Goal: Transaction & Acquisition: Purchase product/service

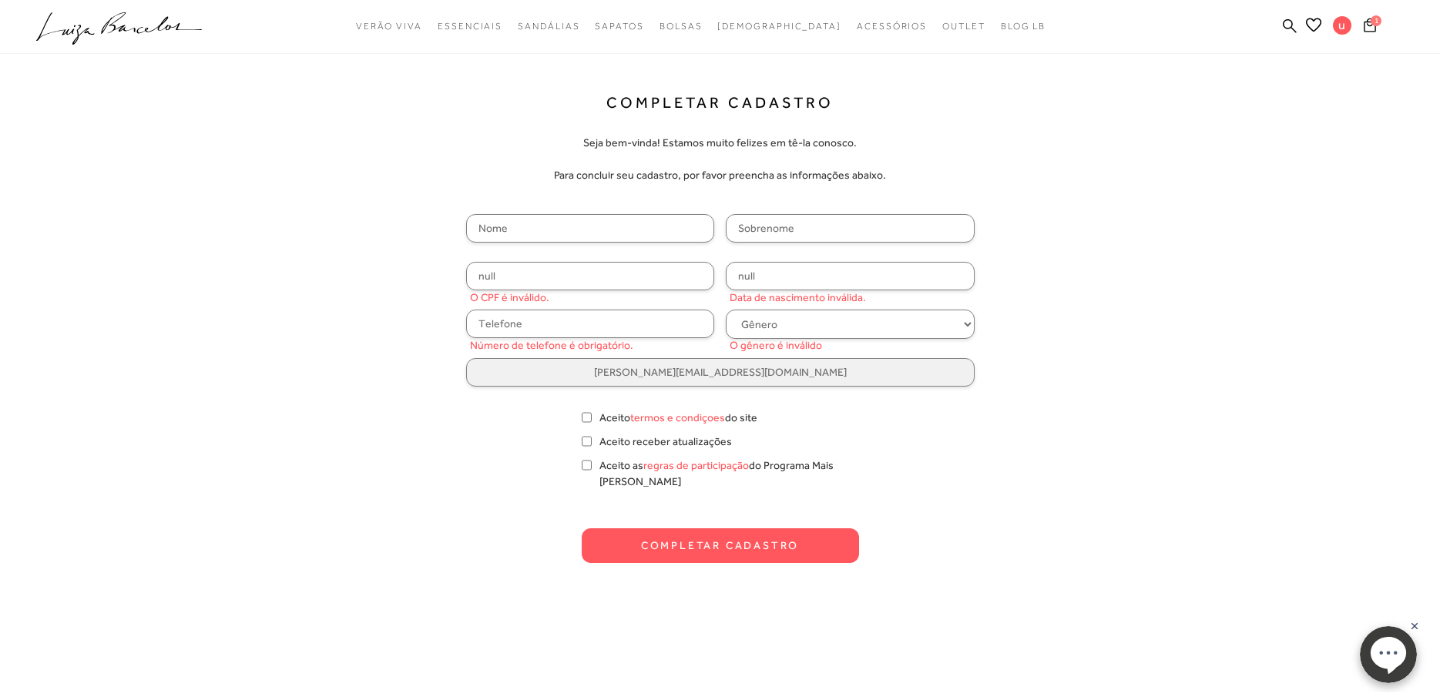
click at [549, 224] on input "text" at bounding box center [590, 228] width 249 height 29
type input "[PERSON_NAME]"
click at [748, 230] on input "text" at bounding box center [850, 228] width 249 height 29
type input "Costa"
click at [532, 274] on input "null" at bounding box center [590, 276] width 249 height 29
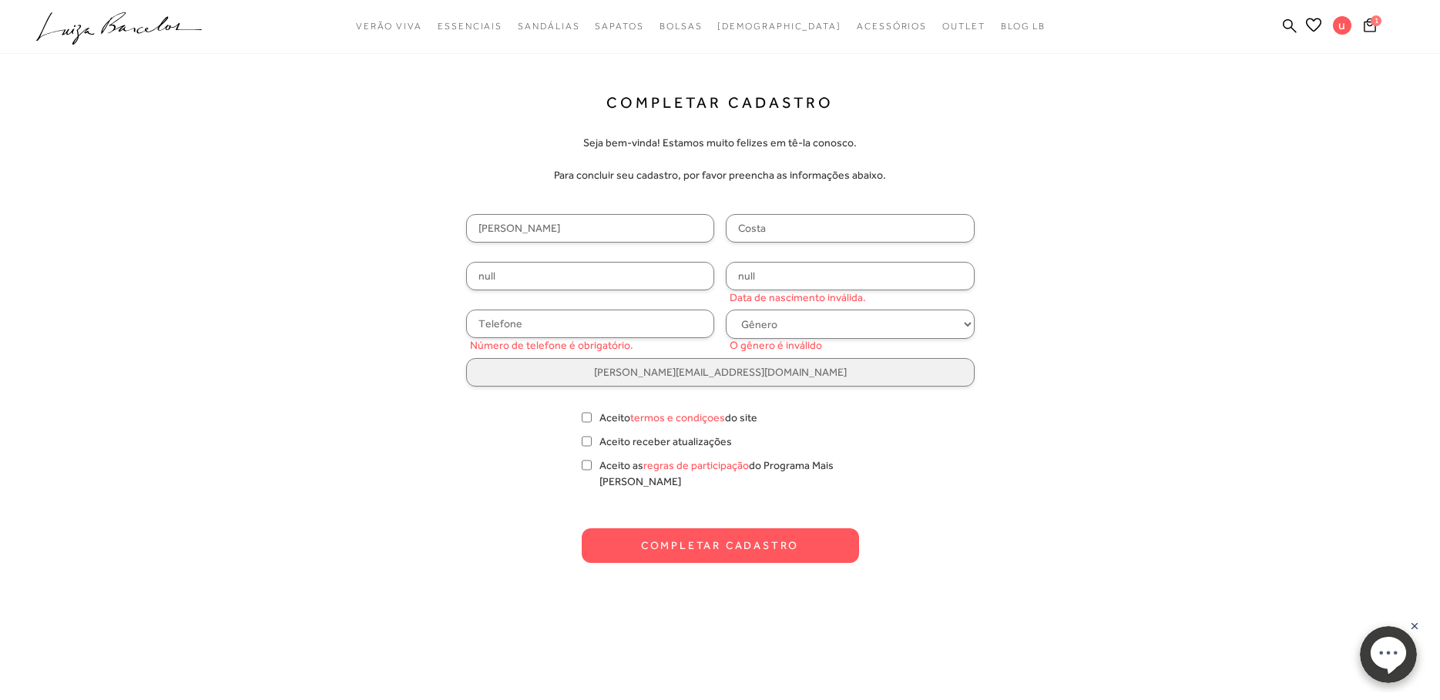
click at [772, 274] on input "null" at bounding box center [850, 276] width 249 height 29
click at [481, 271] on input "null" at bounding box center [590, 276] width 249 height 29
type input "084.553.628-12"
click at [754, 277] on input "null" at bounding box center [850, 276] width 249 height 29
type input "[DATE]"
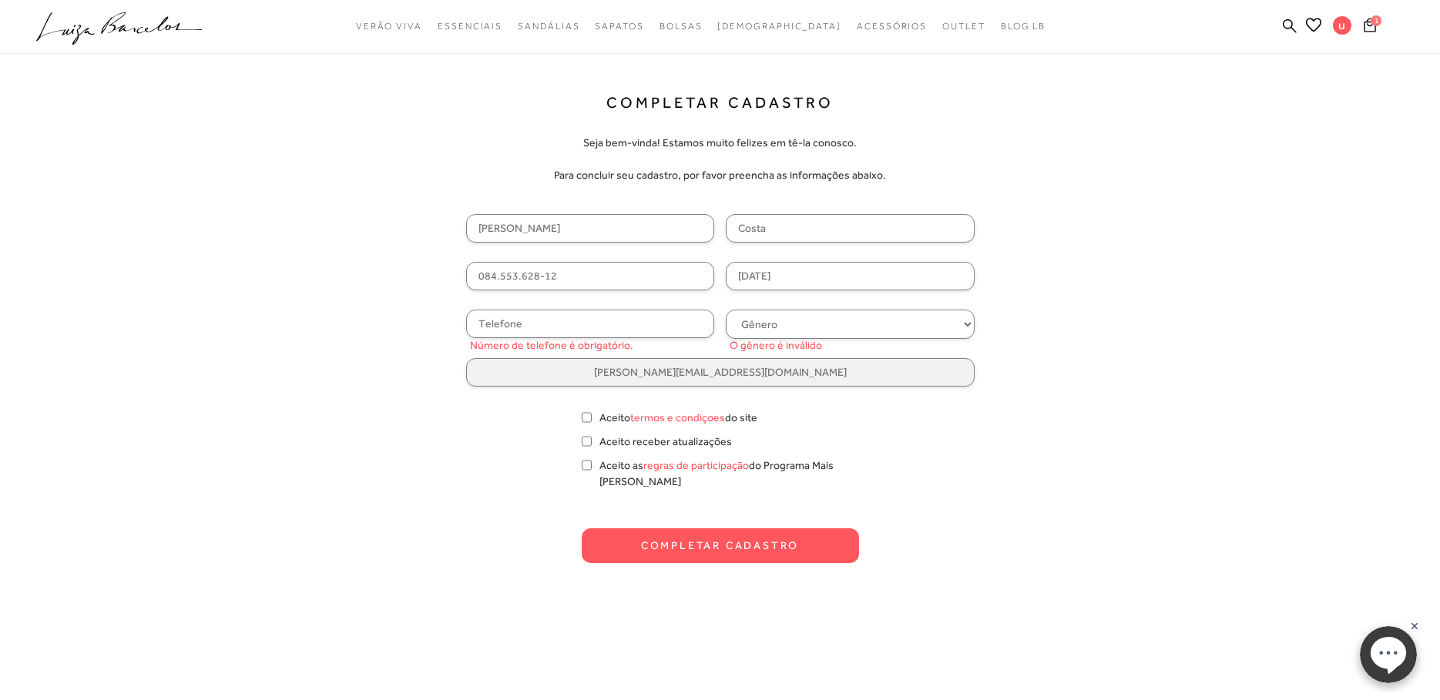
click at [636, 326] on input "text" at bounding box center [590, 324] width 249 height 29
type input "[PHONE_NUMBER]"
click at [779, 320] on select "Gênero Feminino Masculino" at bounding box center [850, 324] width 249 height 29
select select
click at [726, 310] on select "Gênero Feminino Masculino" at bounding box center [850, 324] width 249 height 29
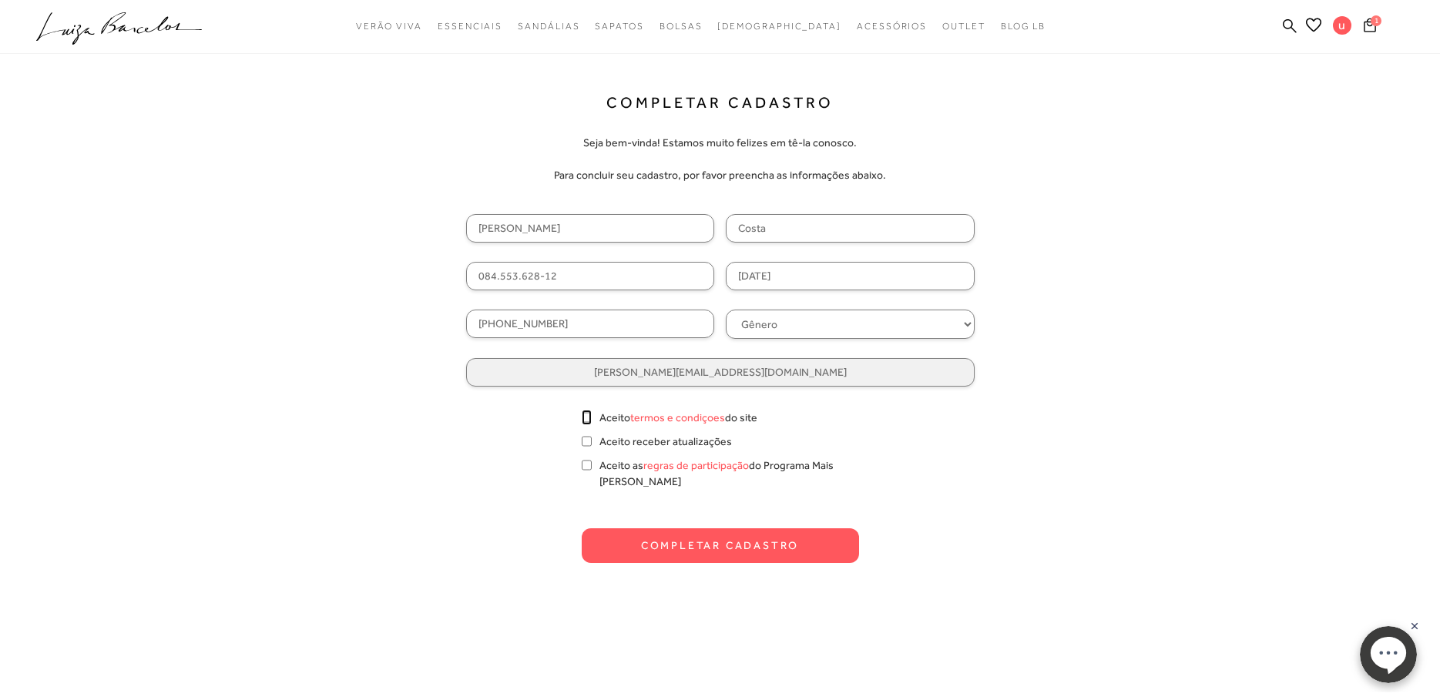
click at [588, 417] on input "Aceito termos e condiçoes do site" at bounding box center [587, 417] width 10 height 15
checkbox input "true"
click at [586, 439] on input "Aceito receber atualizações" at bounding box center [587, 441] width 10 height 15
checkbox input "true"
click at [588, 464] on input "Aceito as regras de participação do Programa Mais [PERSON_NAME]" at bounding box center [587, 465] width 10 height 15
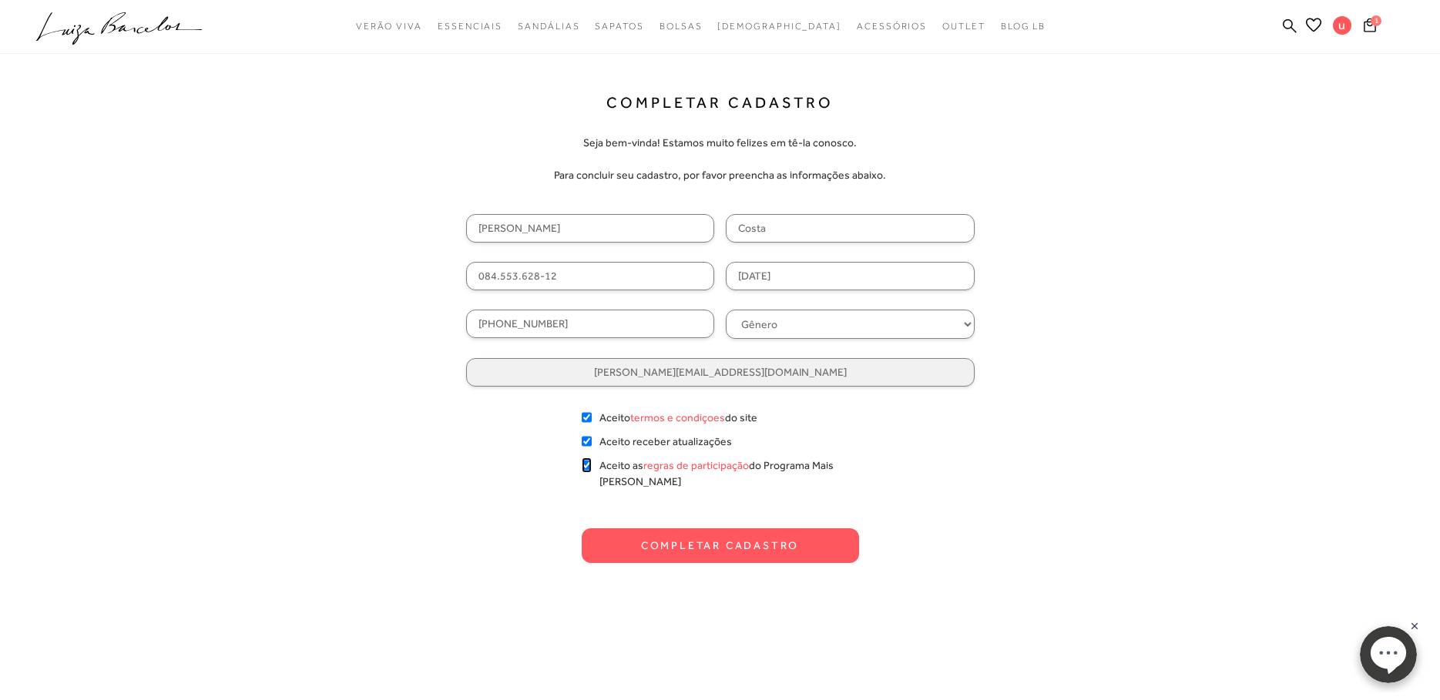
checkbox input "true"
click at [698, 532] on button "Completar Cadastro" at bounding box center [720, 546] width 277 height 35
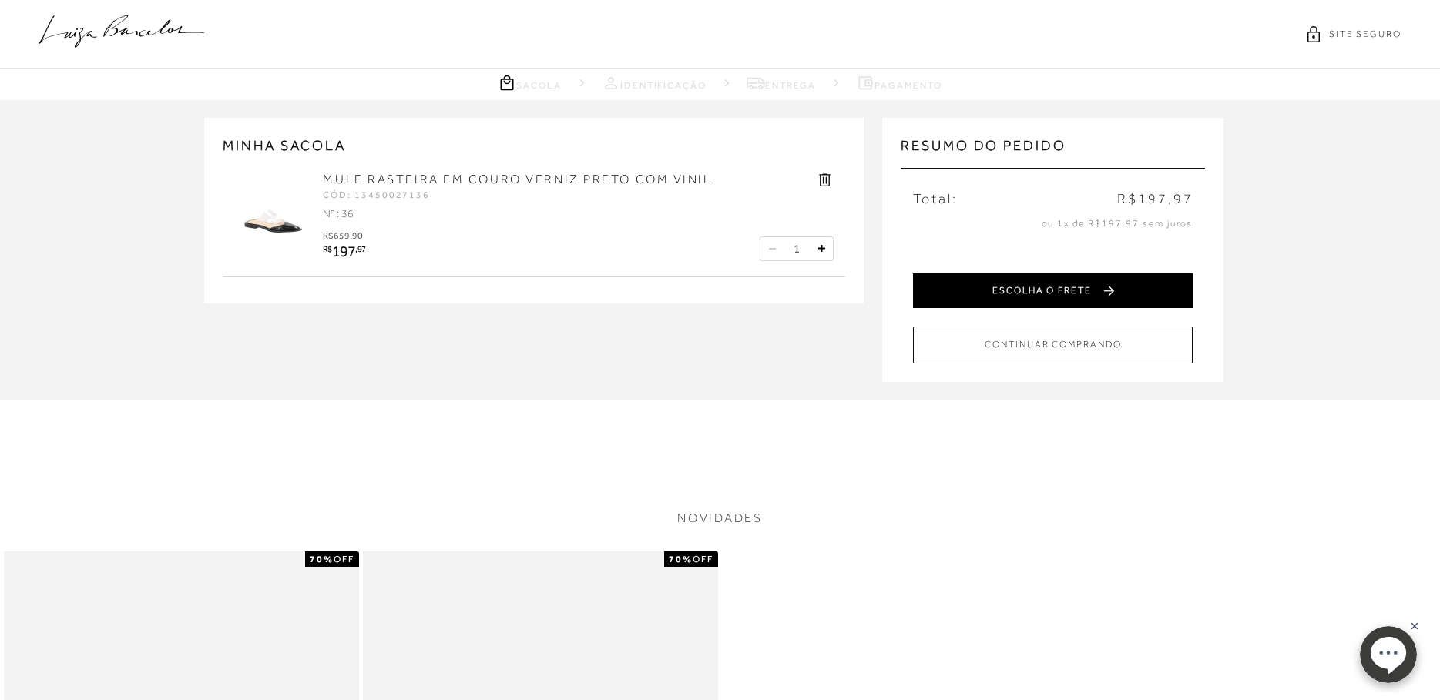
click at [1102, 293] on button "ESCOLHA O FRETE" at bounding box center [1053, 291] width 280 height 35
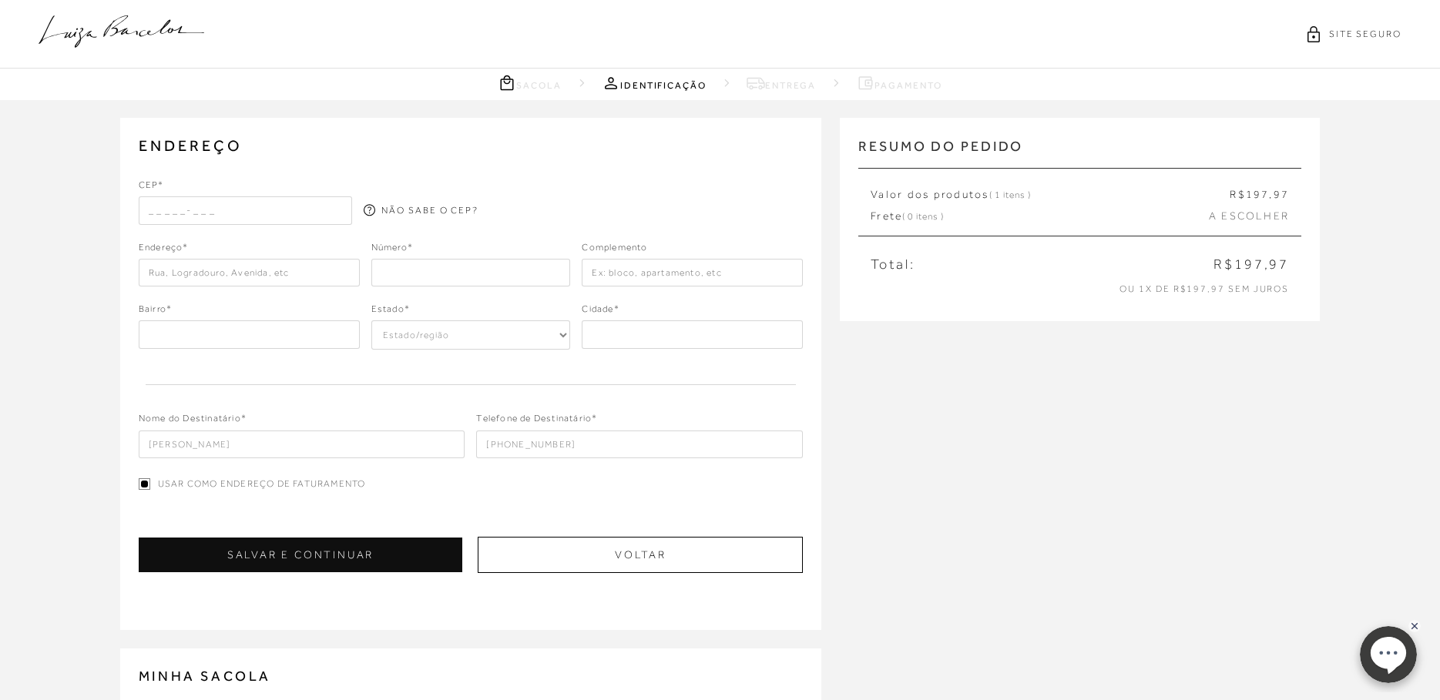
click at [183, 210] on input "text" at bounding box center [246, 210] width 214 height 28
type input "07020-081"
type input "Rua [PERSON_NAME]"
type input "[PERSON_NAME]"
select select "SP"
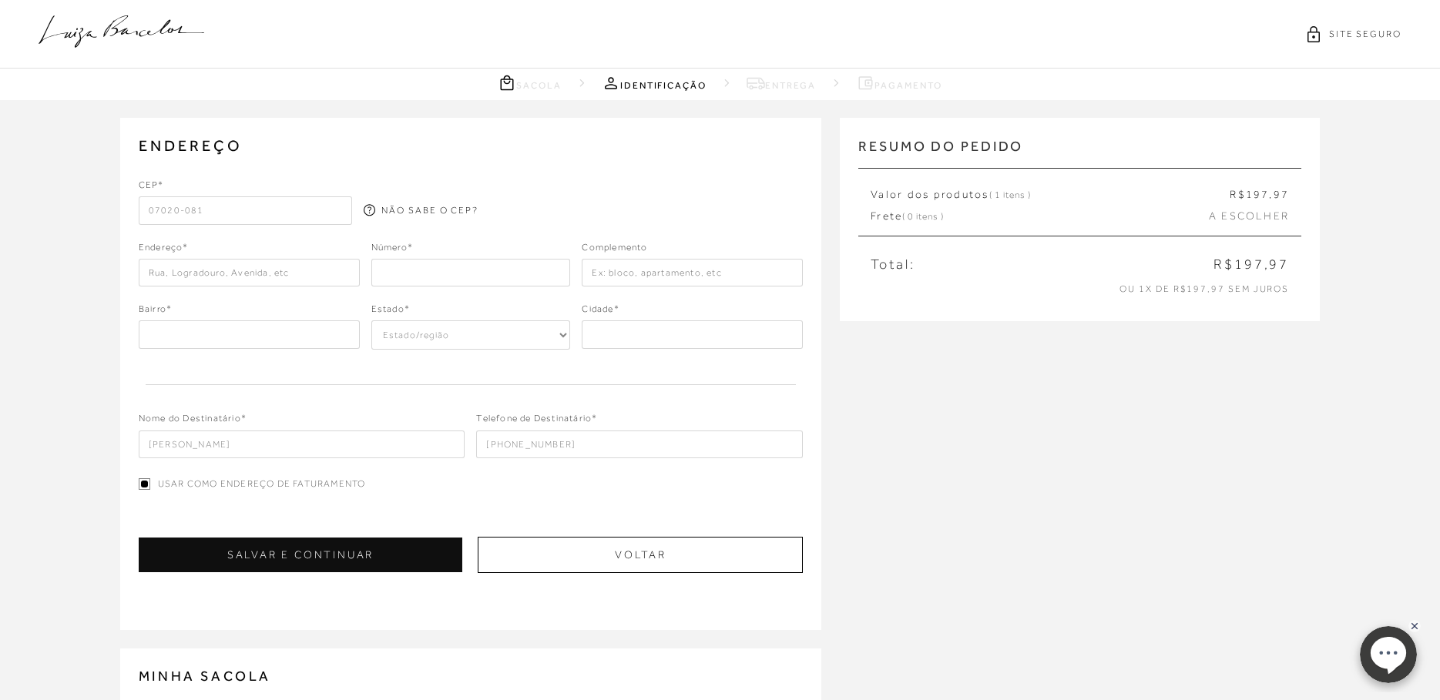
type input "Guarulhos"
type input "07020-081"
click at [450, 273] on input "number" at bounding box center [471, 273] width 200 height 28
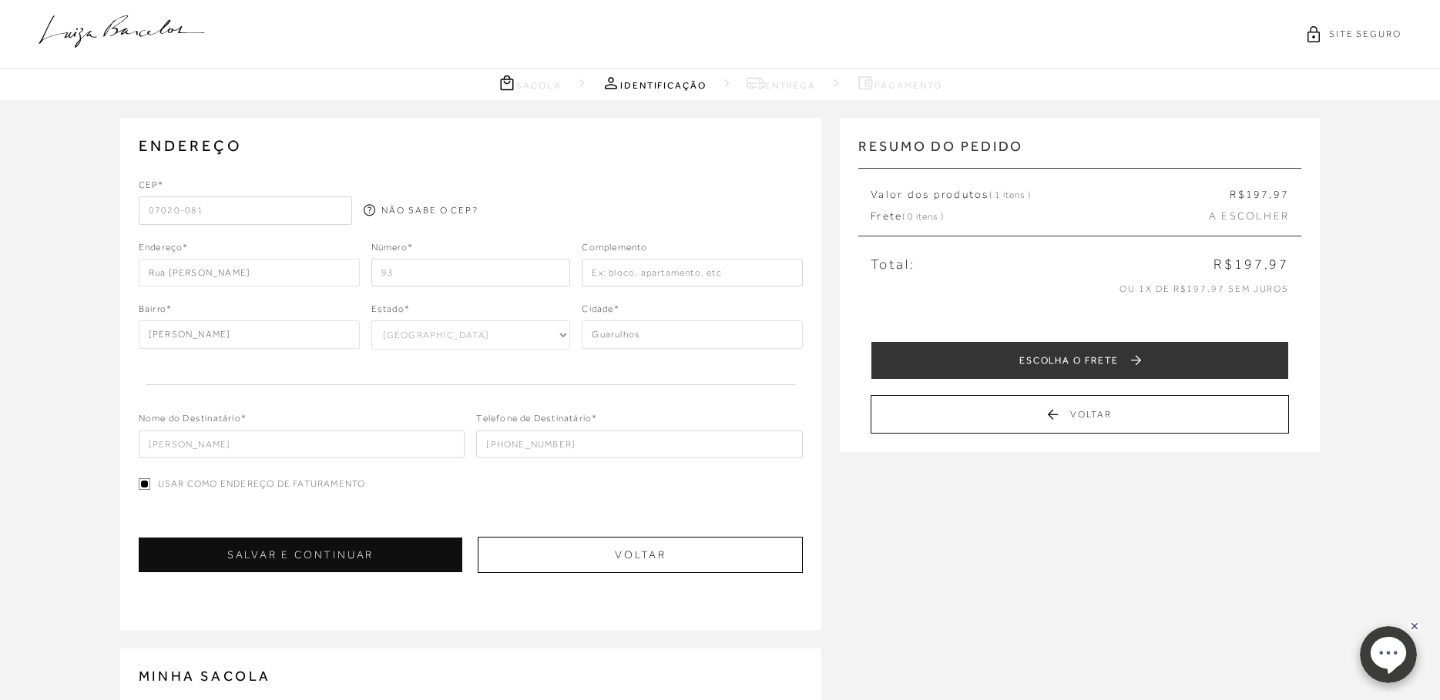
type input "93"
click at [666, 273] on input "text" at bounding box center [692, 273] width 221 height 28
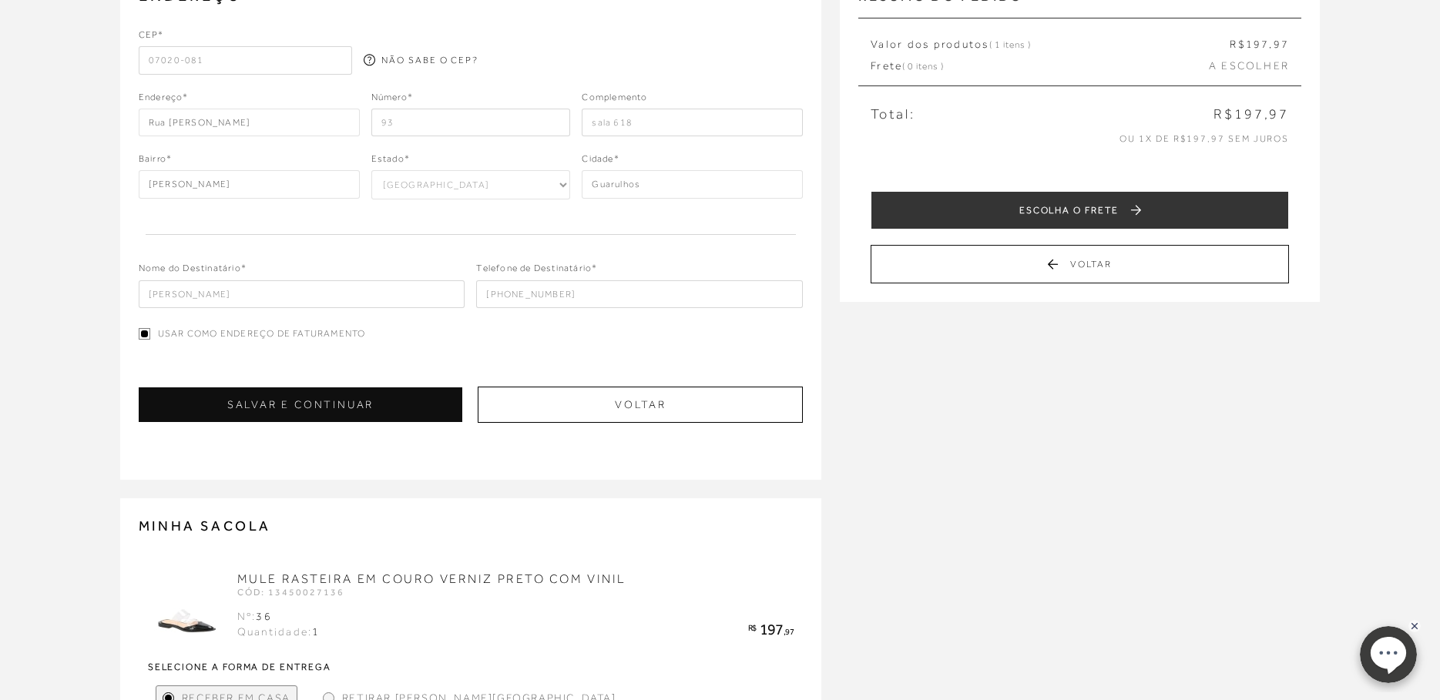
scroll to position [154, 0]
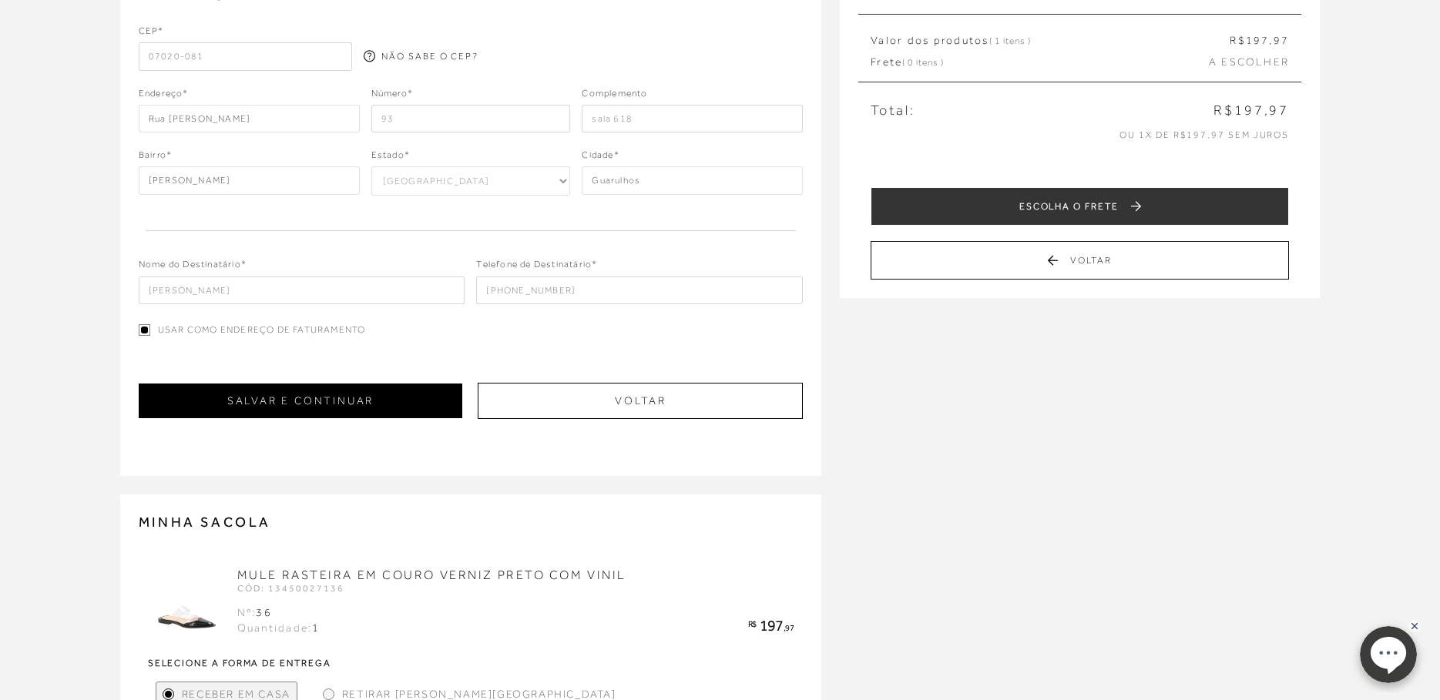
type input "sala 618"
click at [375, 398] on button "SALVAR E CONTINUAR" at bounding box center [301, 401] width 324 height 35
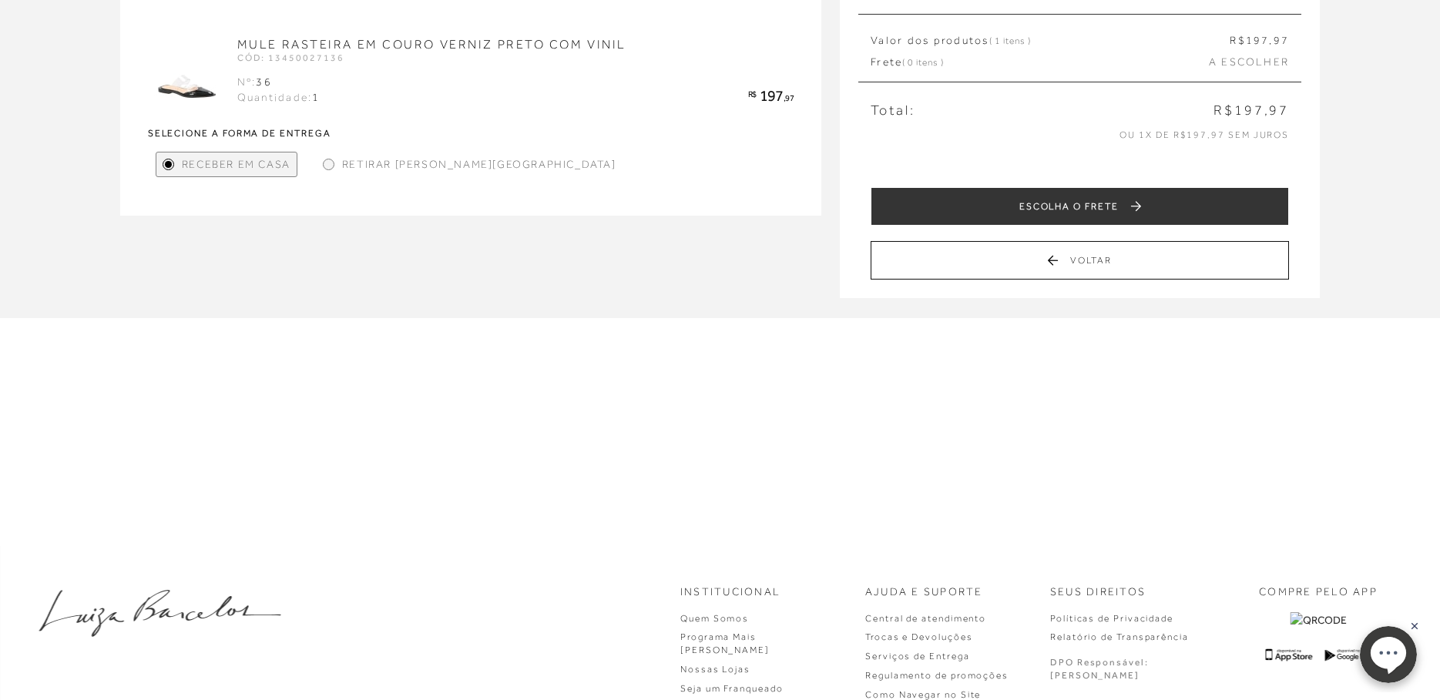
scroll to position [0, 0]
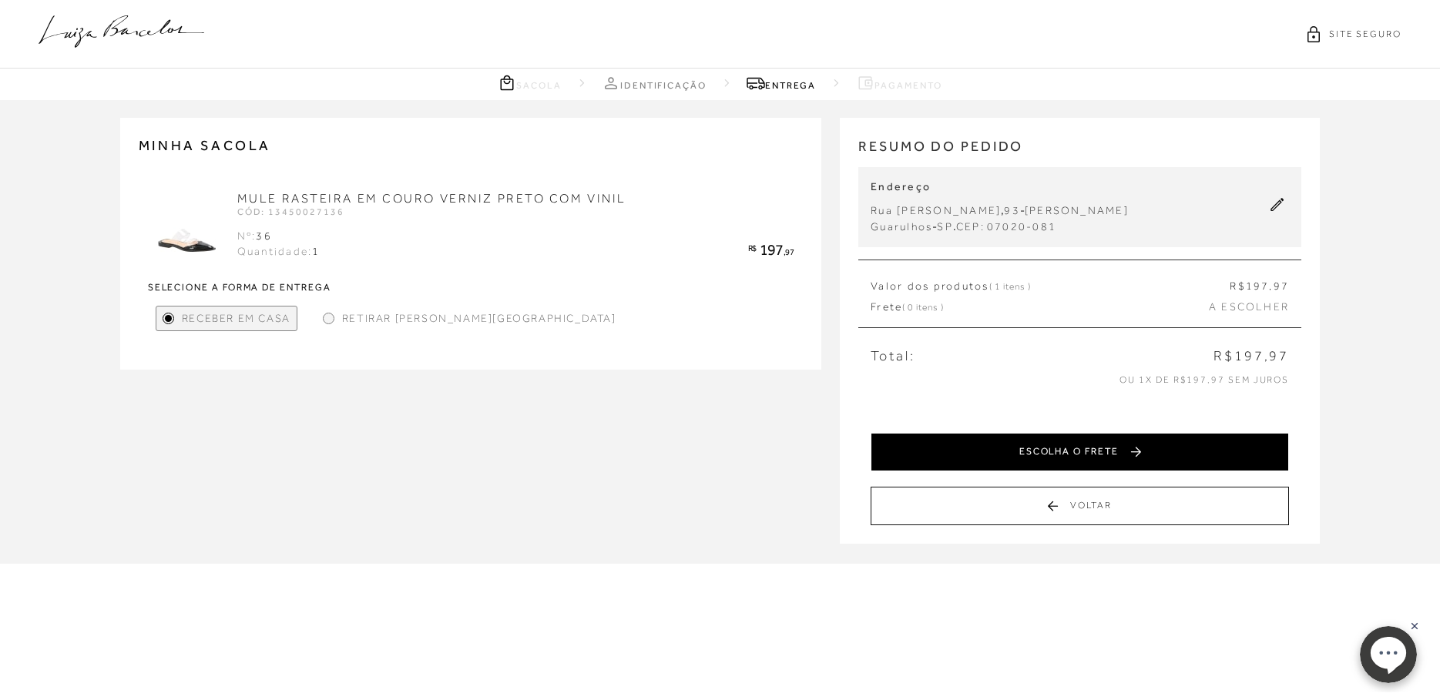
click at [1078, 453] on button "ESCOLHA O FRETE" at bounding box center [1080, 452] width 418 height 39
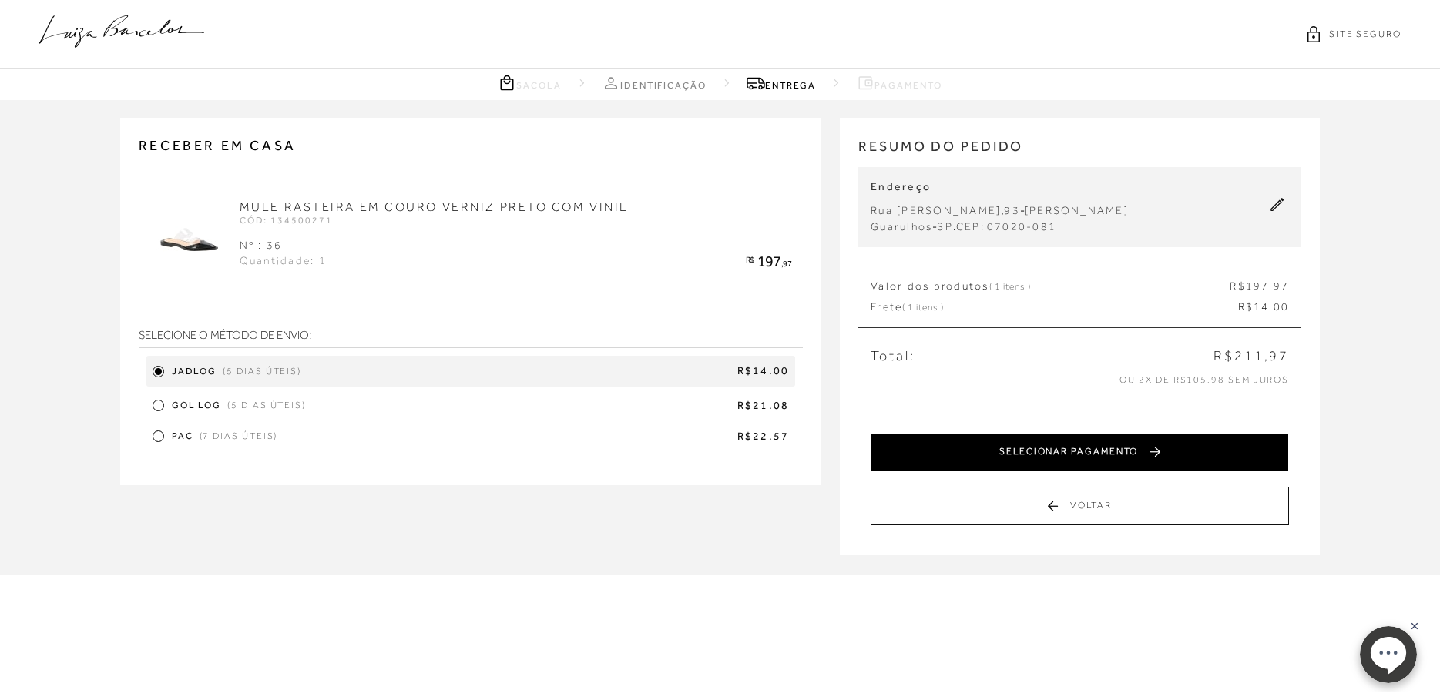
click at [1135, 456] on button "SELECIONAR PAGAMENTO" at bounding box center [1080, 452] width 418 height 39
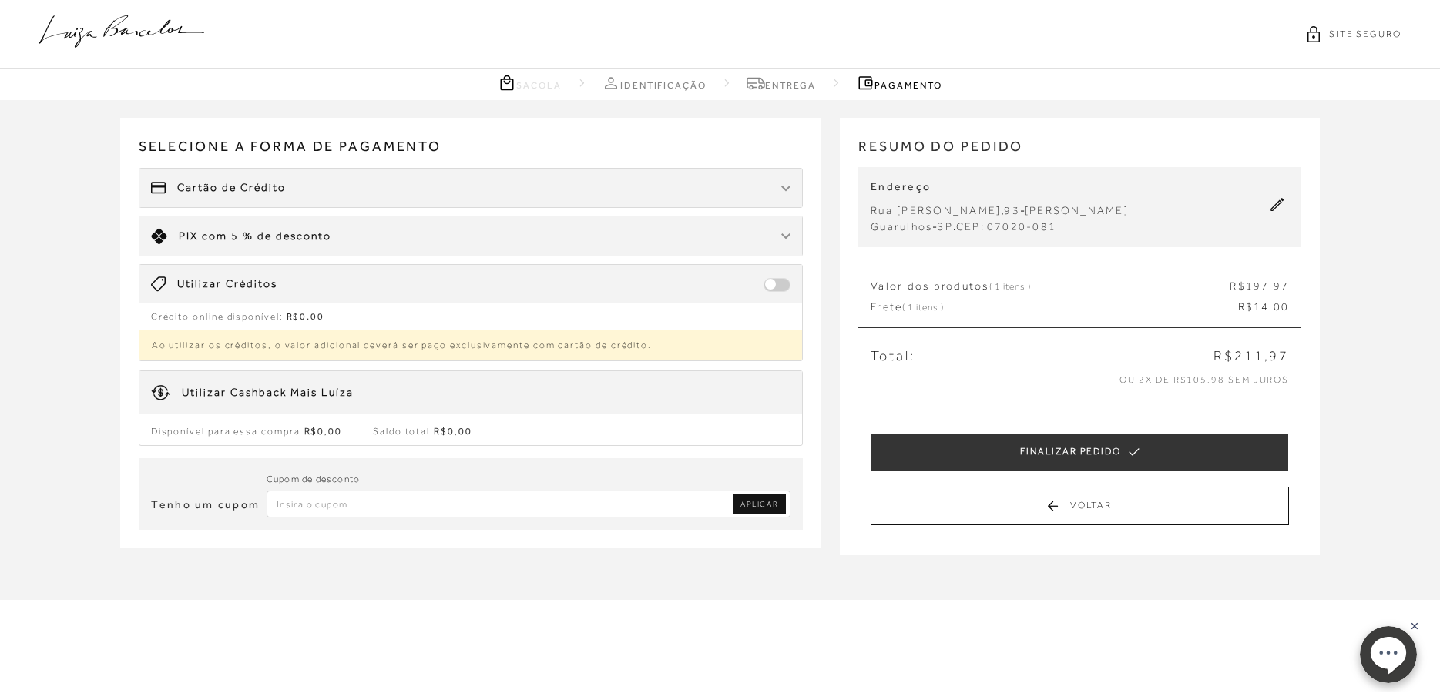
click at [788, 233] on div at bounding box center [785, 236] width 9 height 15
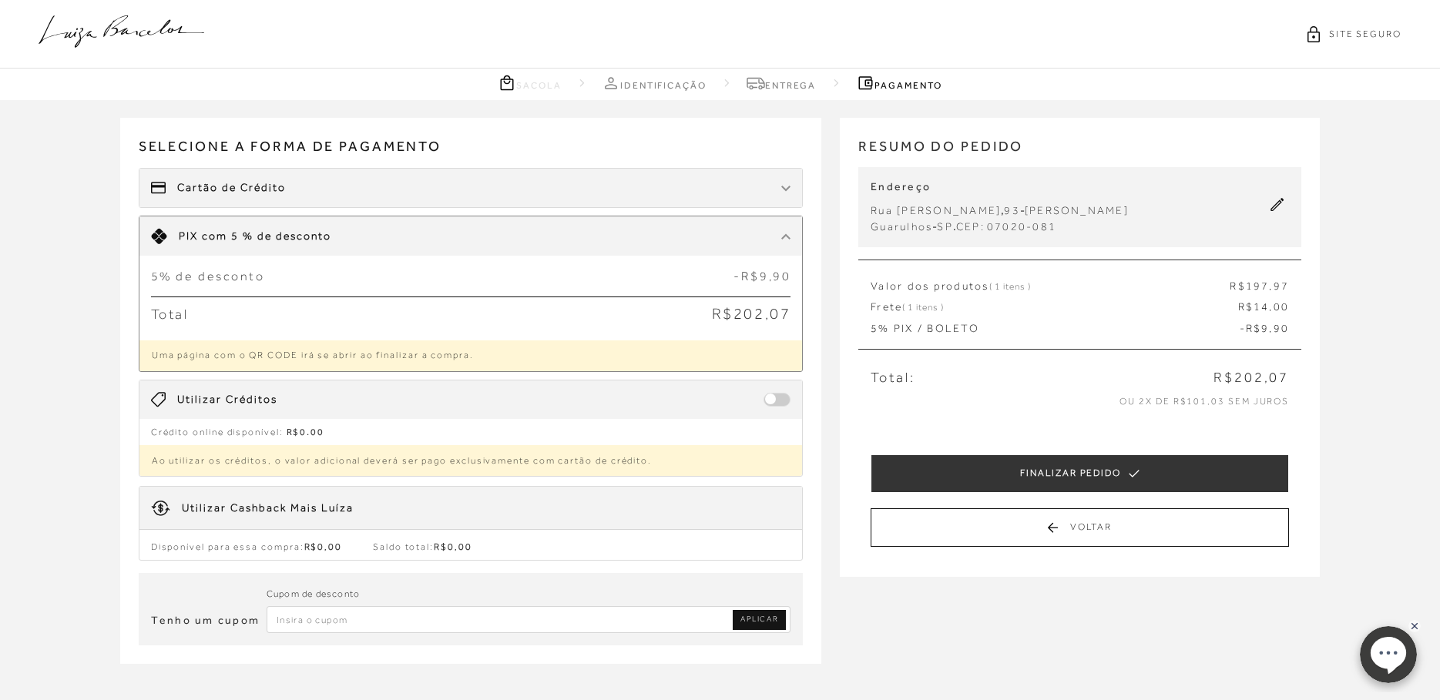
click at [785, 186] on img at bounding box center [785, 189] width 9 height 6
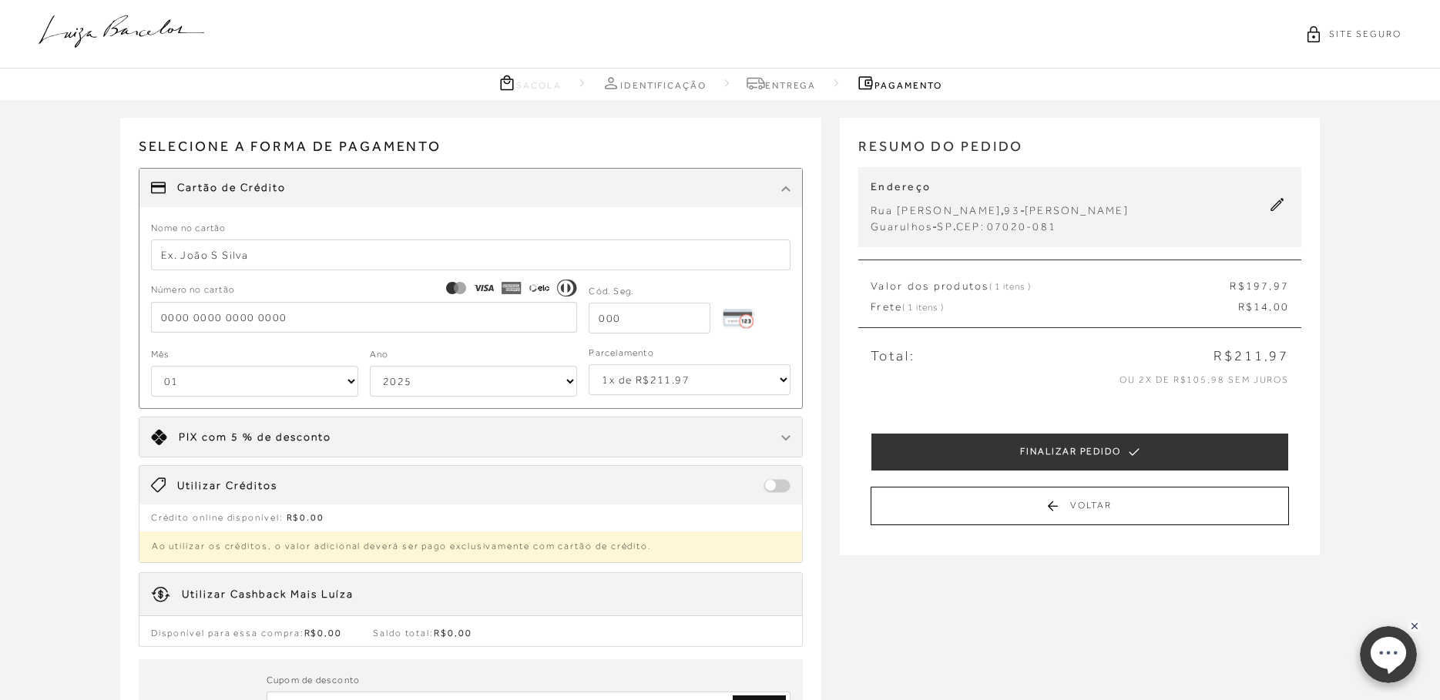
click at [251, 252] on input "text" at bounding box center [471, 255] width 640 height 31
type input "[PERSON_NAME]"
type input "[CREDIT_CARD_NUMBER]"
select select "05"
select select "2030"
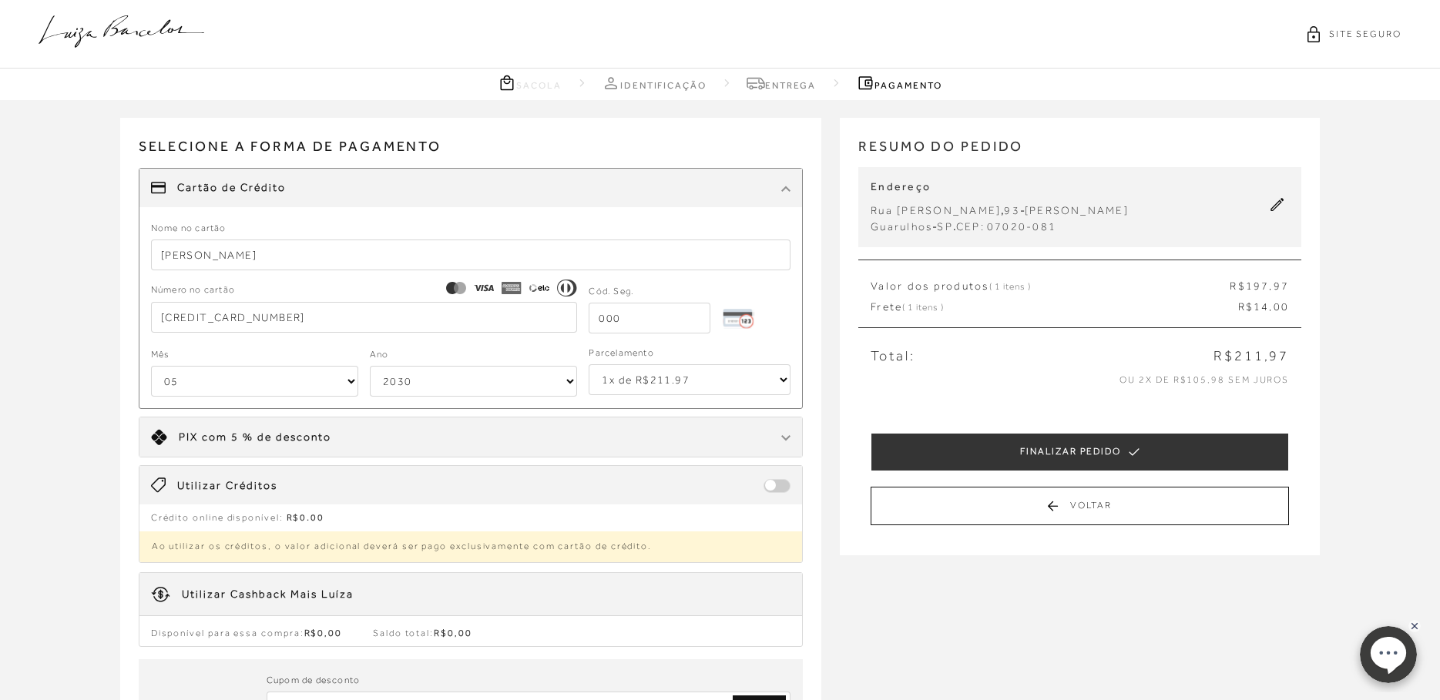
type input "[CREDIT_CARD_NUMBER]"
click at [627, 317] on input "tel" at bounding box center [650, 318] width 122 height 31
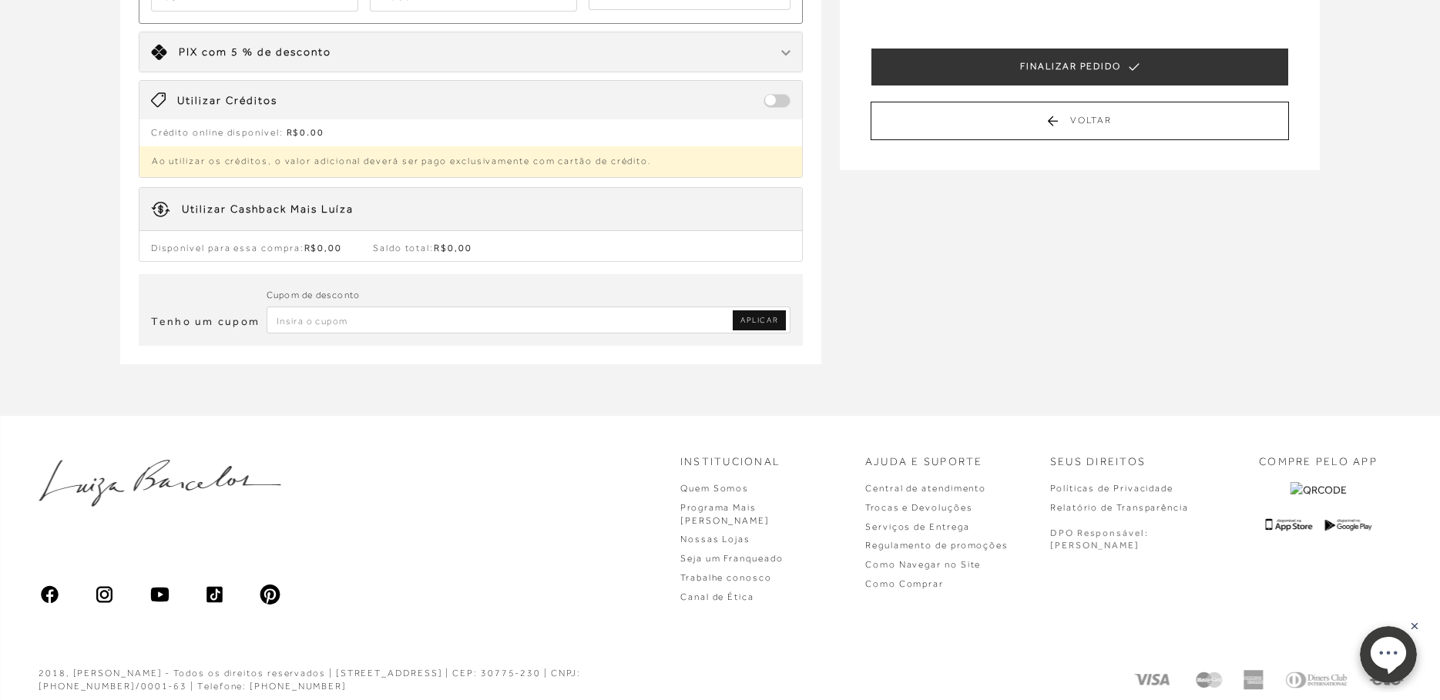
scroll to position [154, 0]
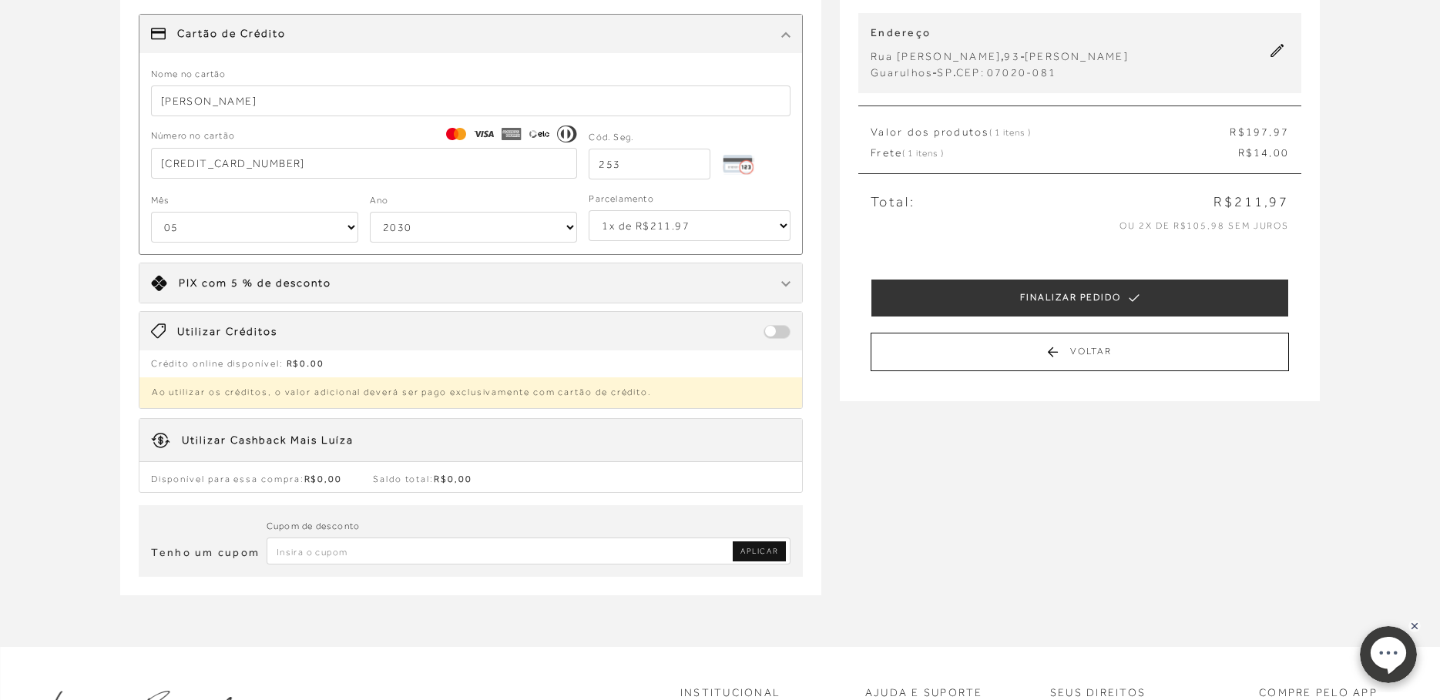
type input "253"
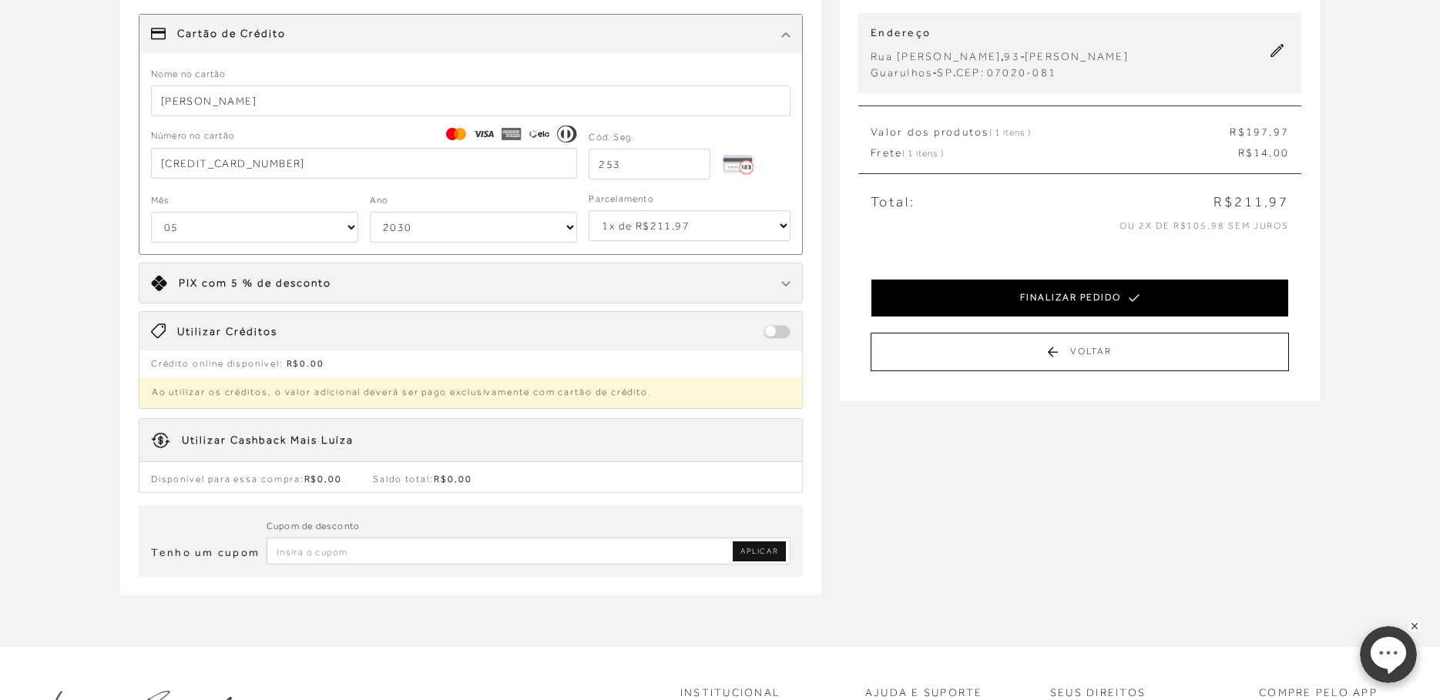
click at [1103, 305] on button "FINALIZAR PEDIDO" at bounding box center [1080, 298] width 418 height 39
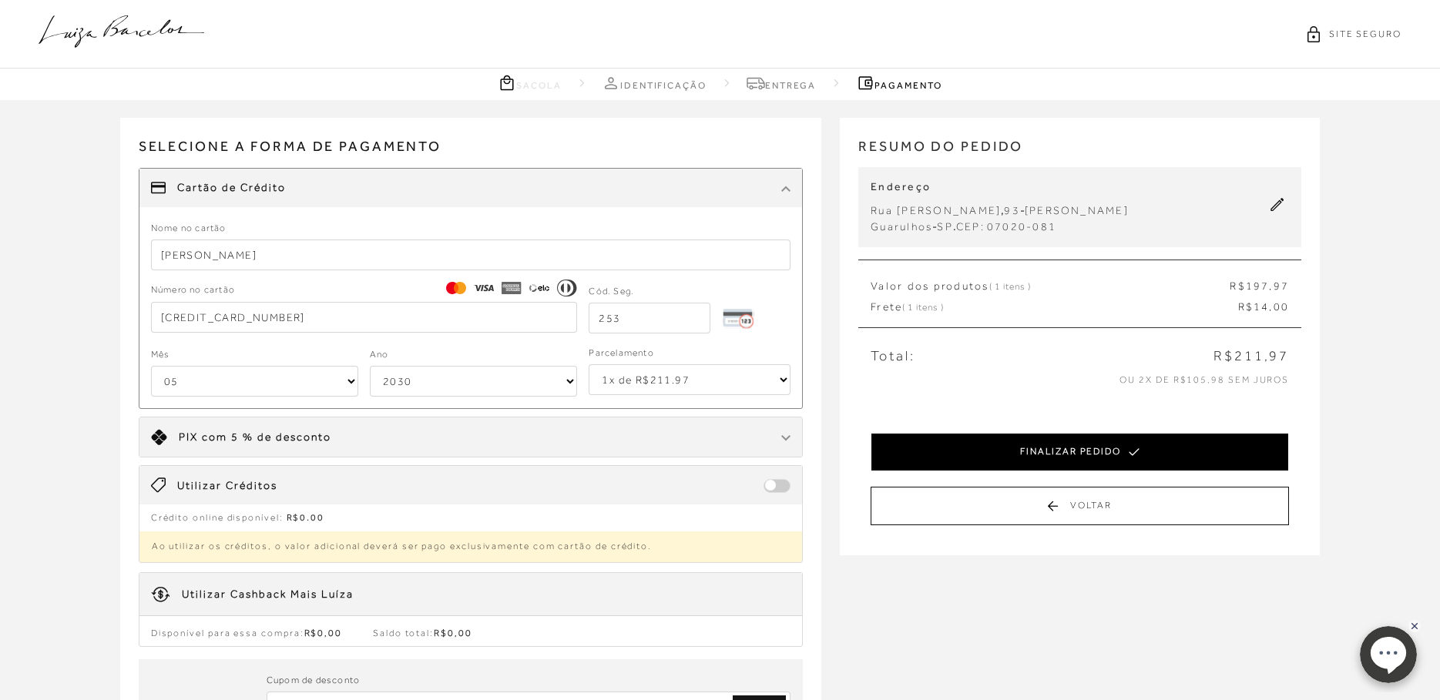
select select "05"
select select "2030"
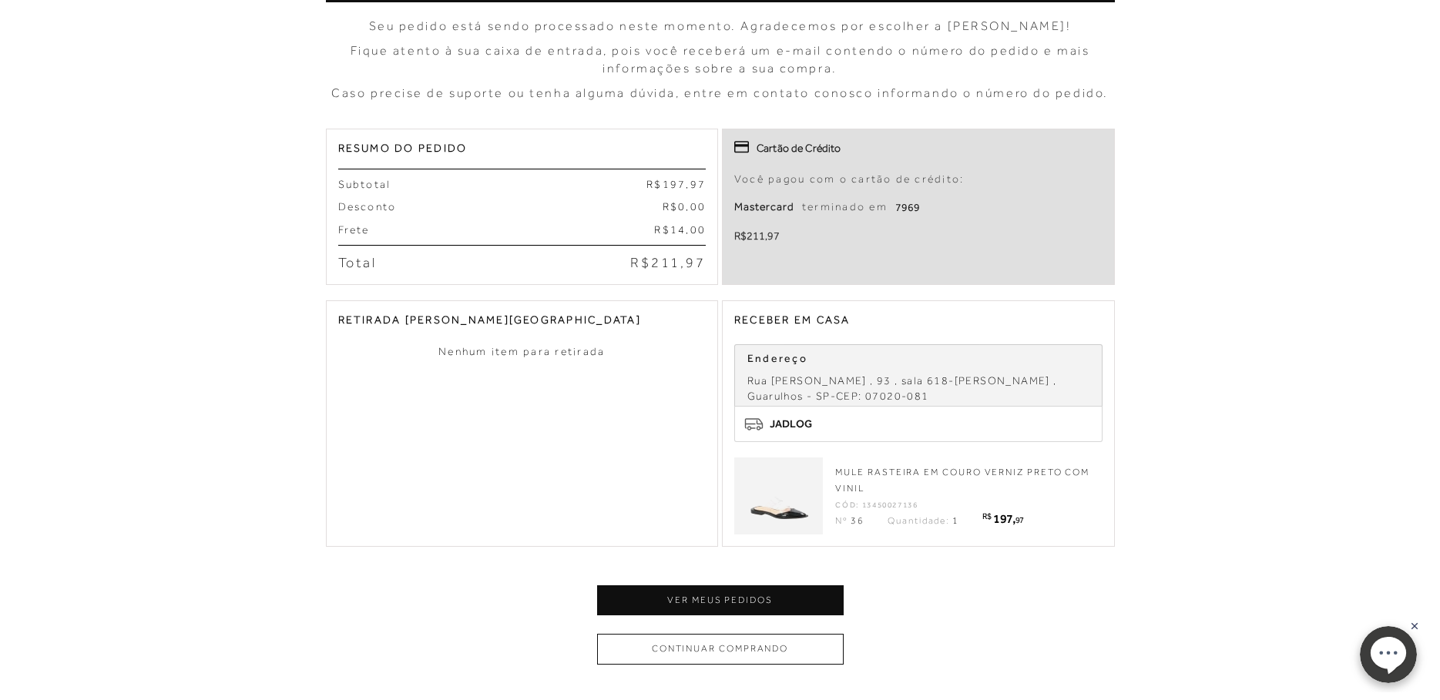
scroll to position [308, 0]
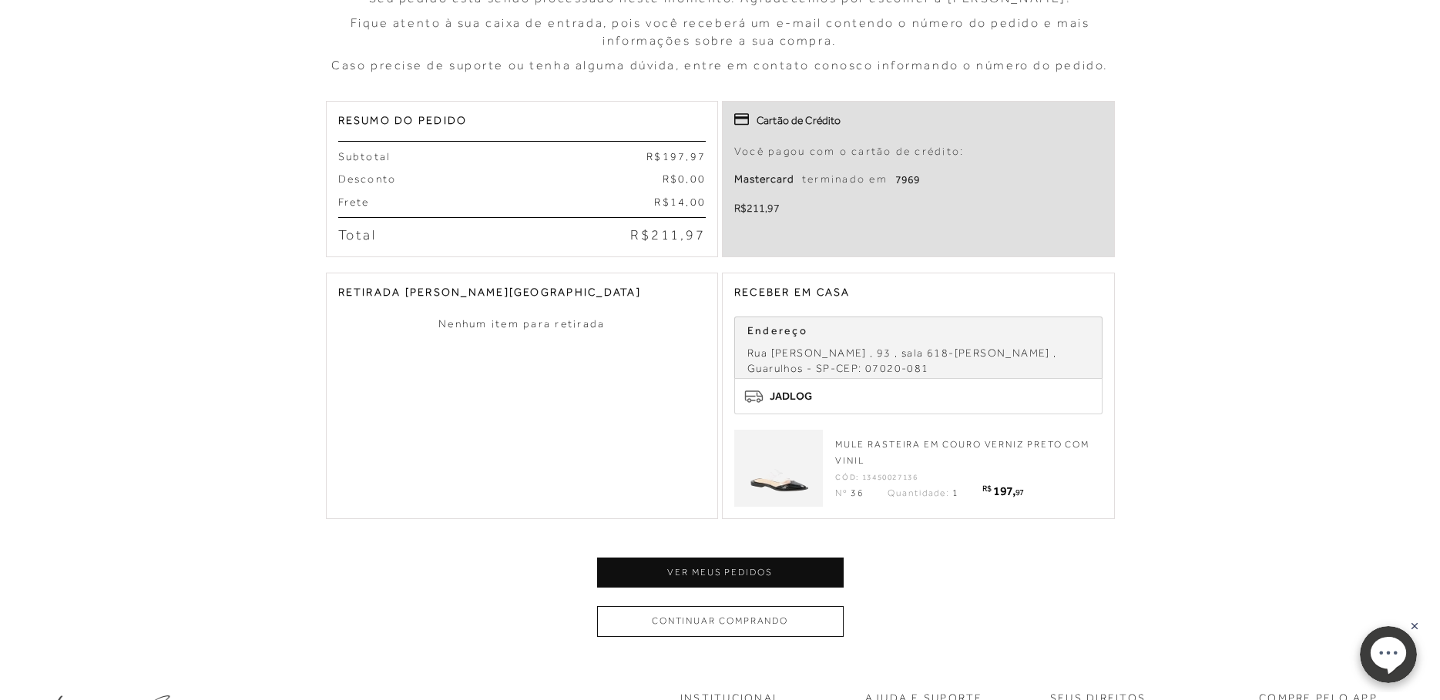
click at [775, 485] on img at bounding box center [778, 468] width 77 height 77
